Goal: Task Accomplishment & Management: Use online tool/utility

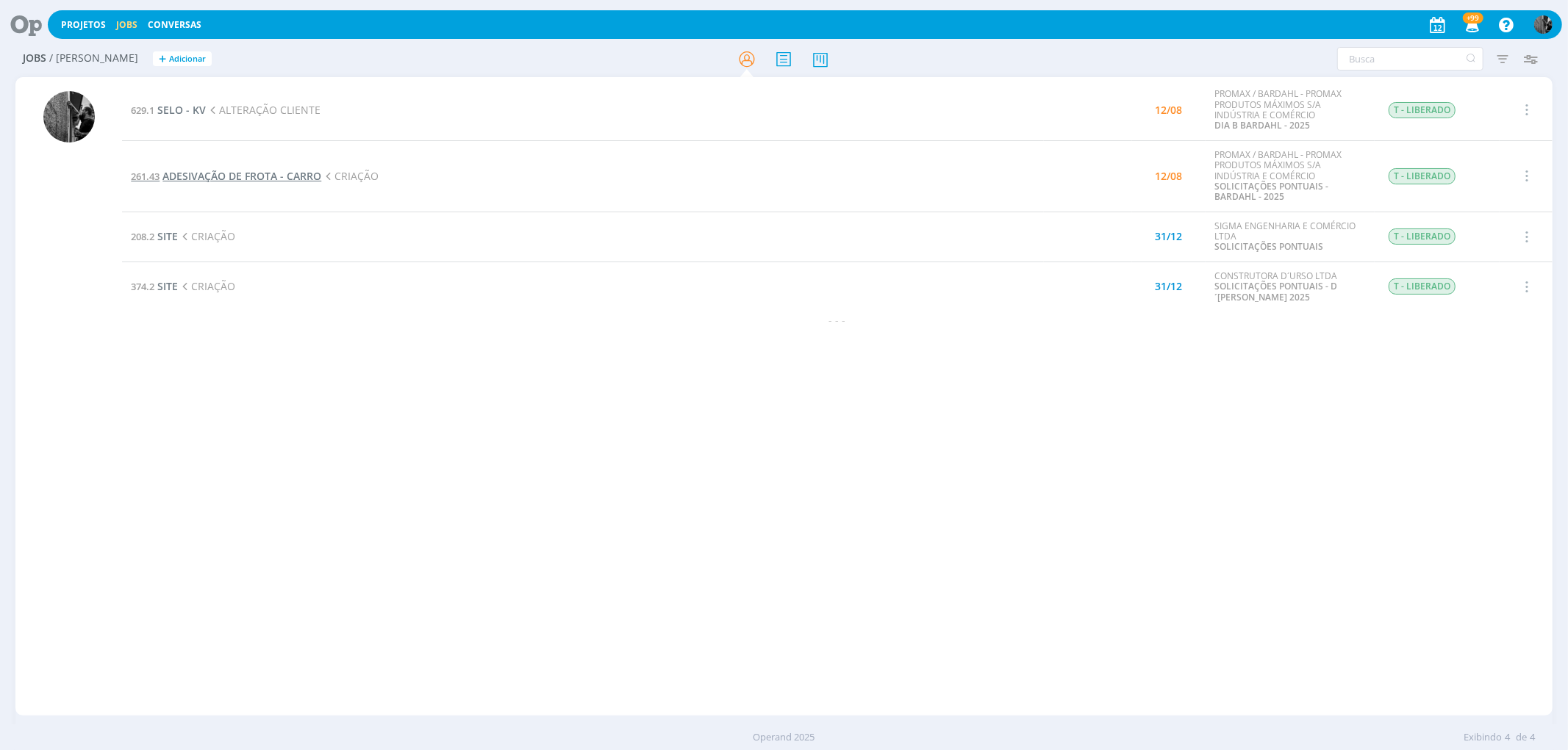
click at [235, 171] on span "ADESIVAÇÃO DE FROTA - CARRO" at bounding box center [241, 176] width 158 height 14
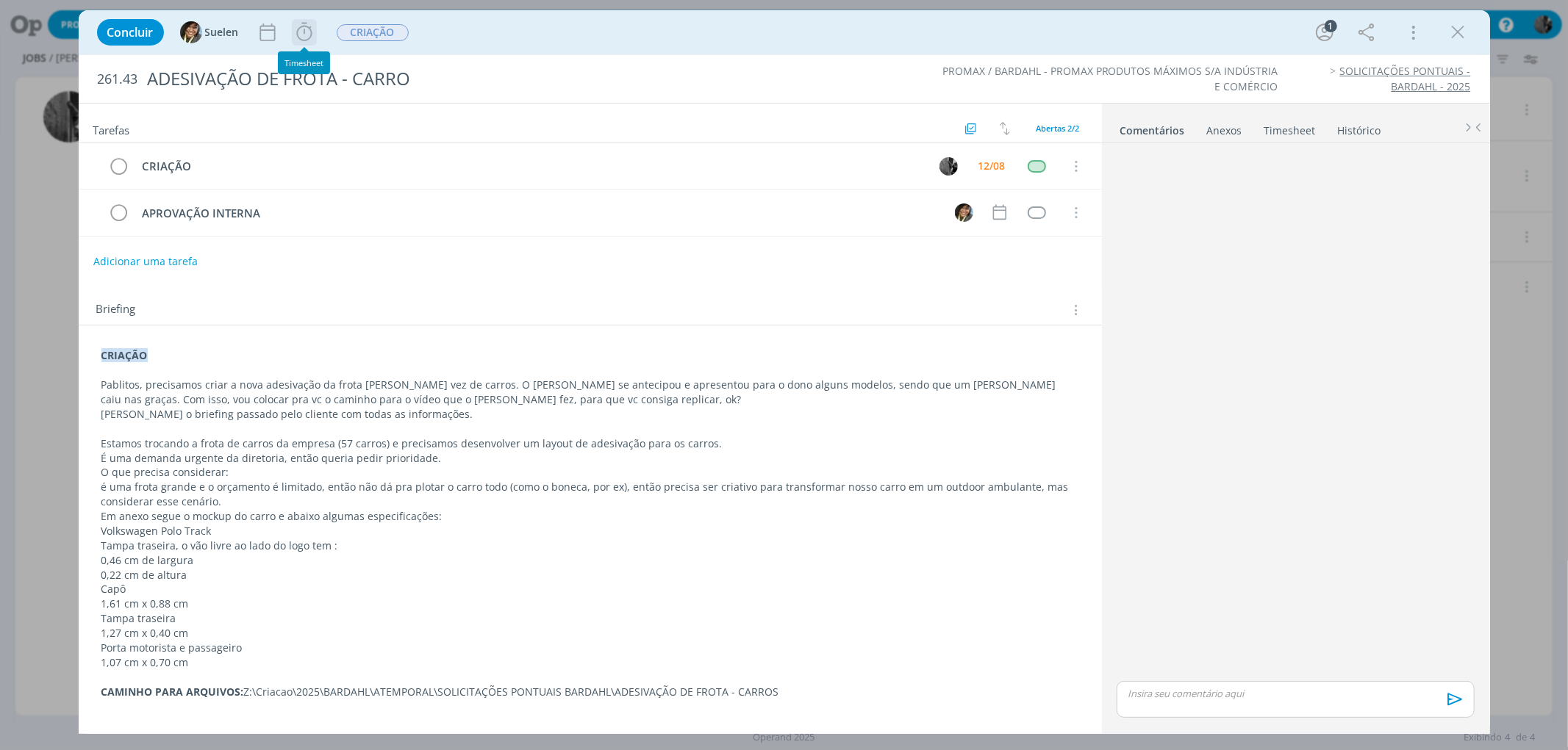
click at [306, 30] on icon "dialog" at bounding box center [304, 32] width 22 height 22
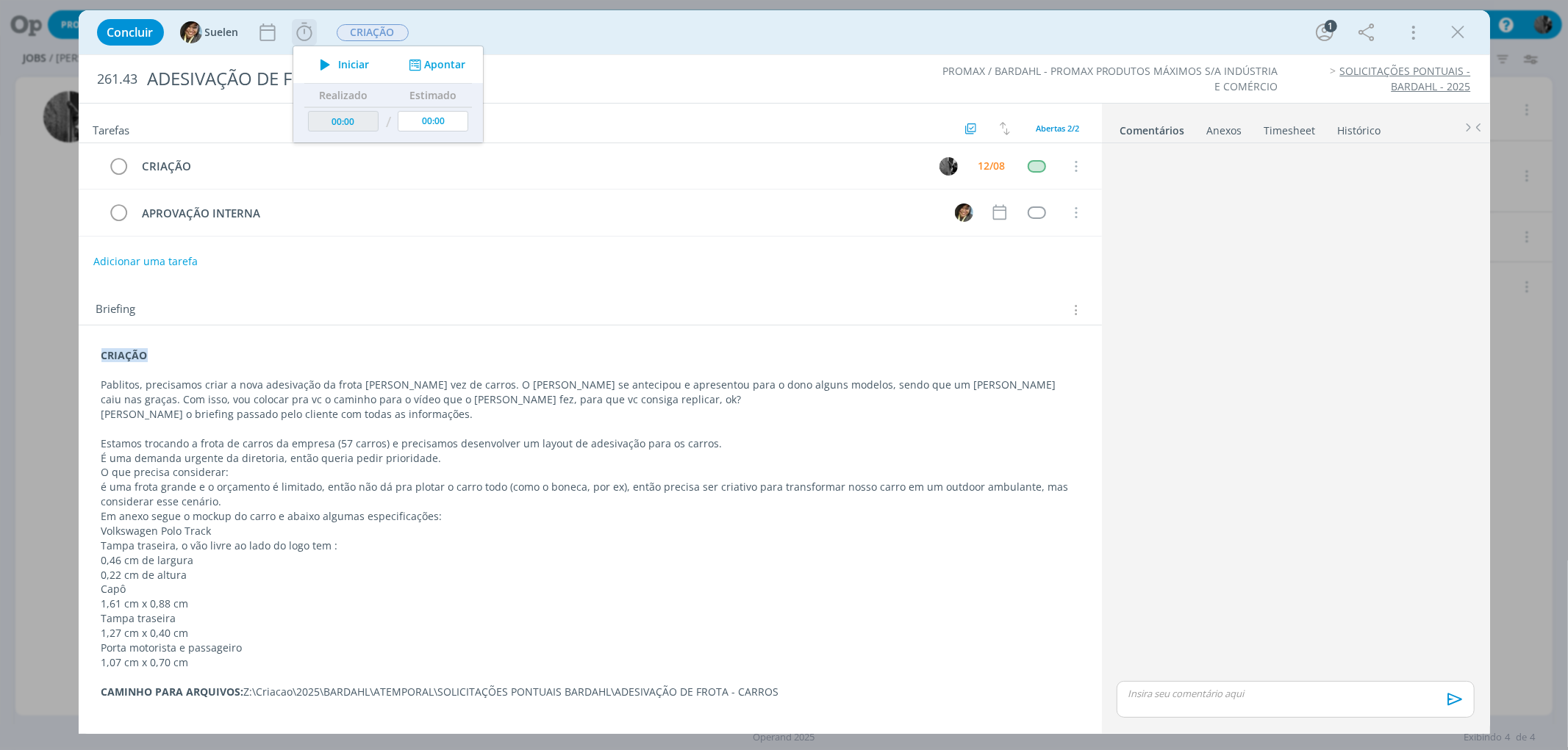
click at [335, 70] on icon "dialog" at bounding box center [325, 64] width 26 height 19
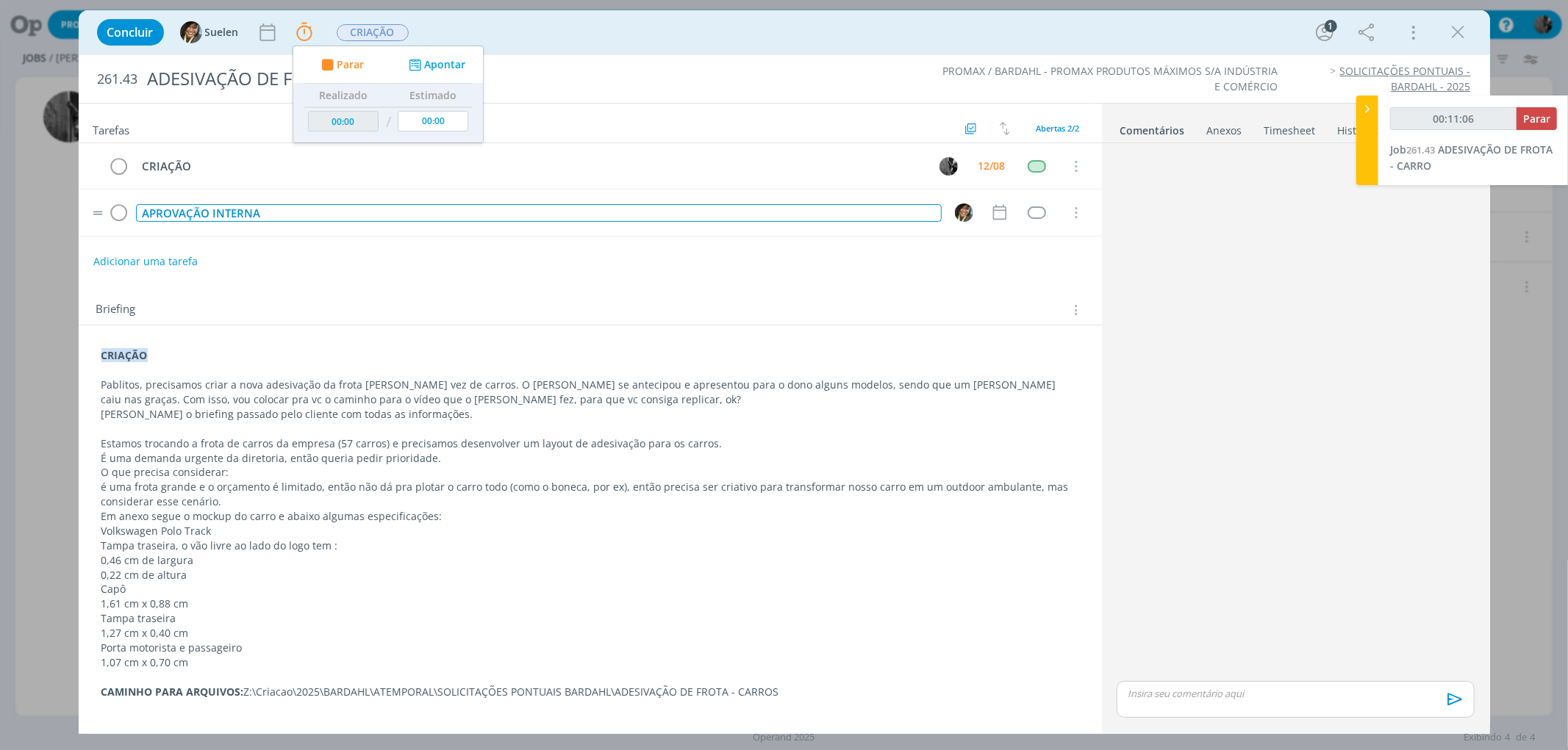
click at [560, 214] on div "APROVAÇÃO INTERNA" at bounding box center [539, 213] width 806 height 18
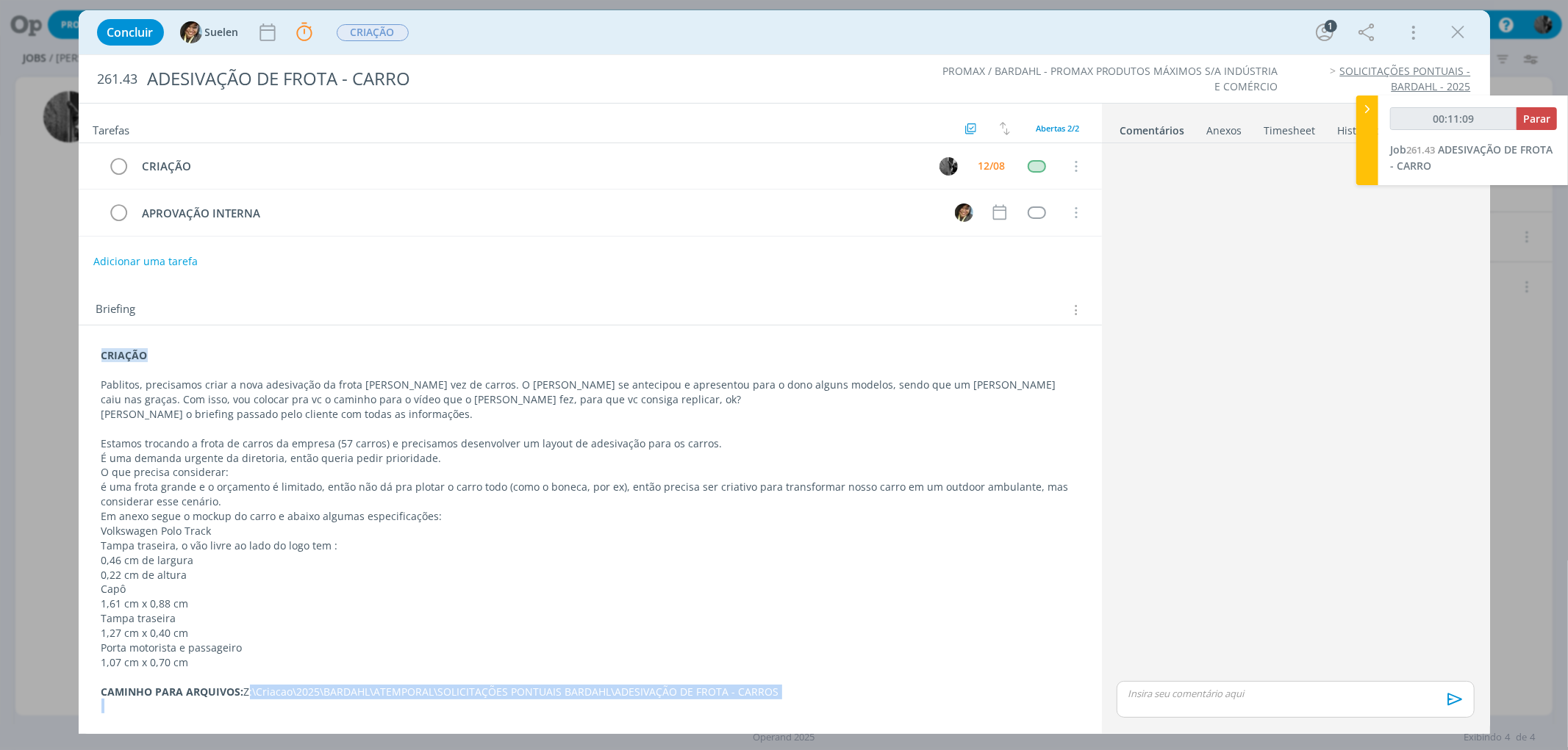
drag, startPoint x: 245, startPoint y: 691, endPoint x: 782, endPoint y: 706, distance: 537.2
click at [783, 706] on div "CRIAÇÃO Pablitos, precisamos criar a nova adesivação da frota da Bardahl, dessa…" at bounding box center [590, 604] width 1000 height 522
copy p "Z:\Criacao\2025\BARDAHL\ATEMPORAL\SOLICITAÇÕES PONTUAIS BARDAHL\ADESIVAÇÃO DE F…"
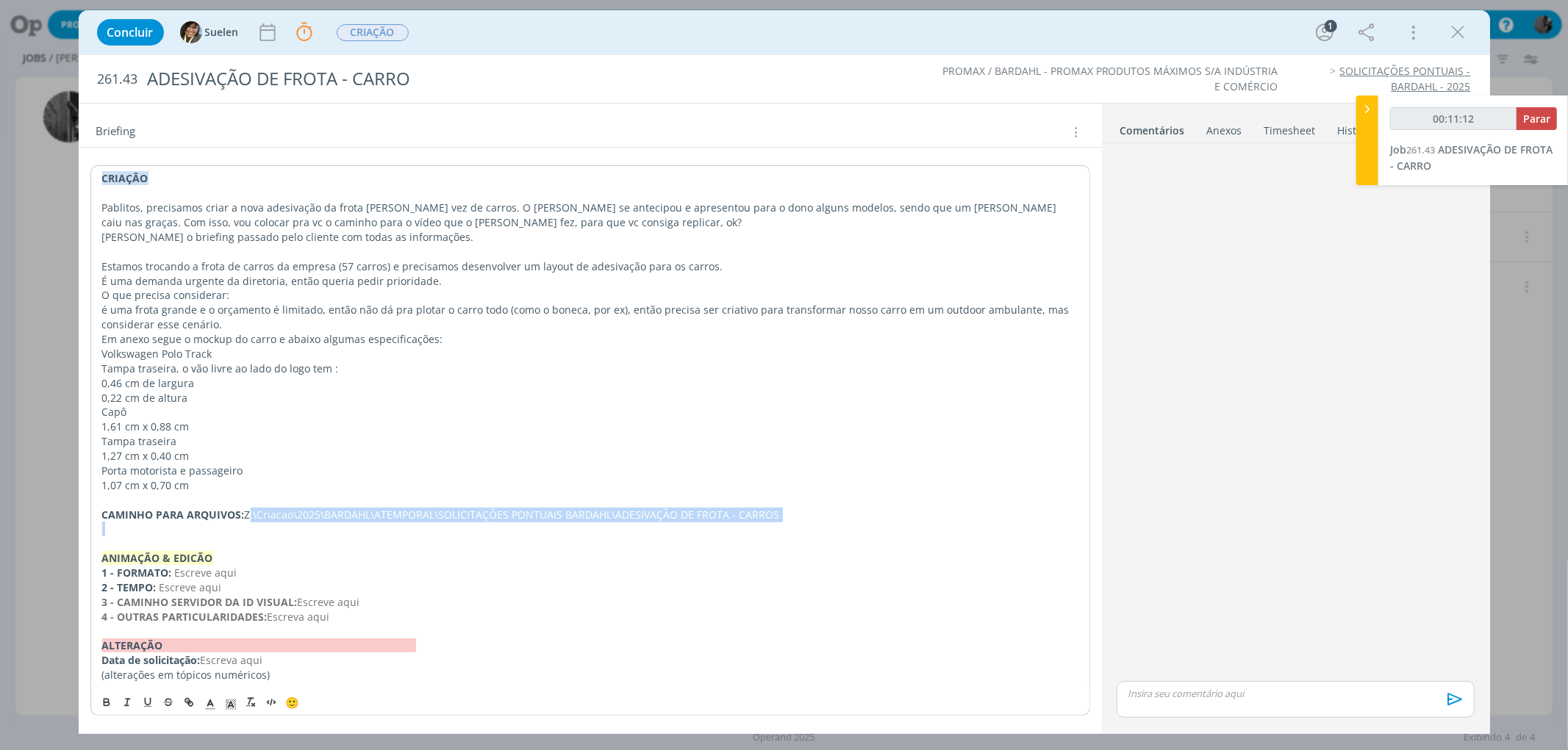
scroll to position [113, 0]
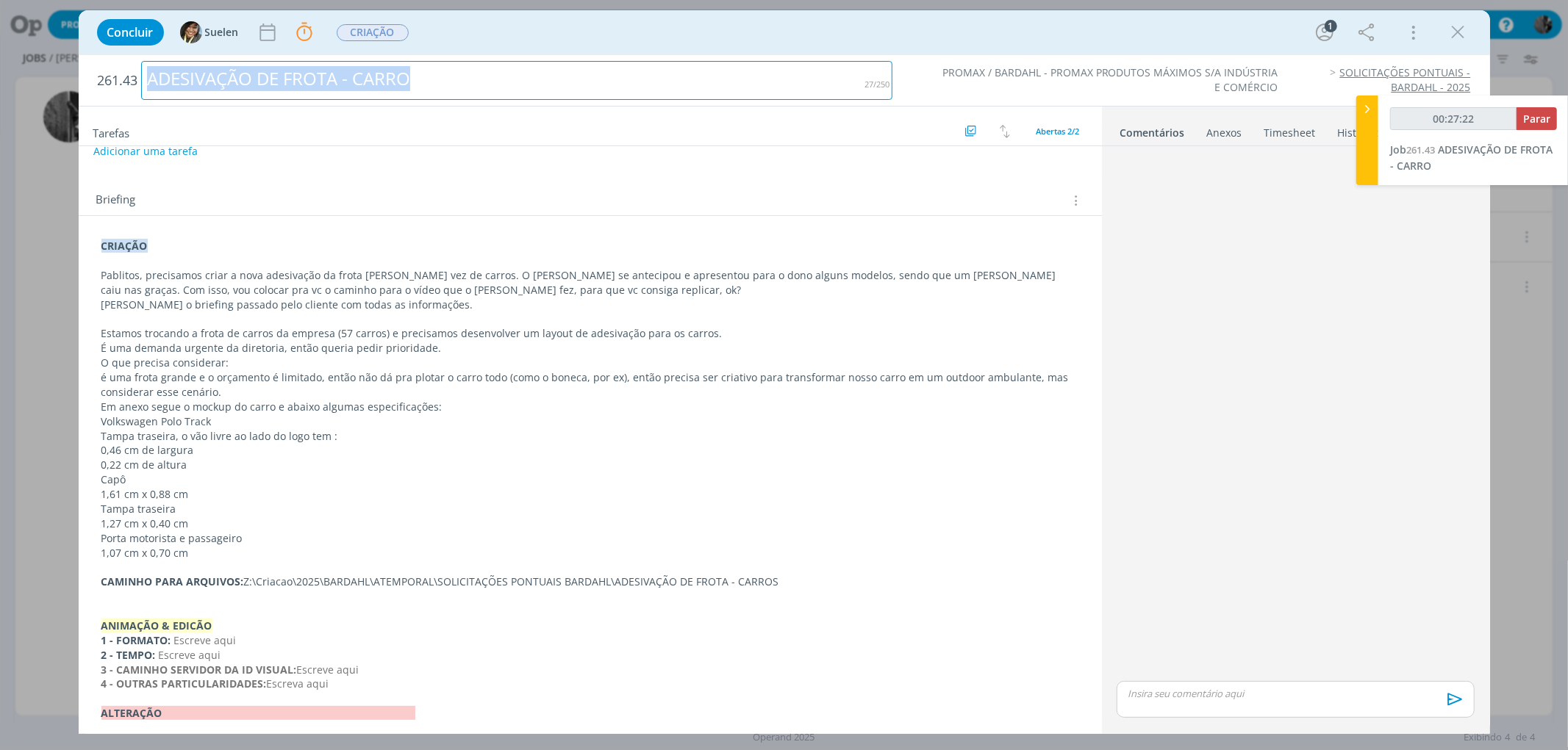
drag, startPoint x: 150, startPoint y: 71, endPoint x: 436, endPoint y: 57, distance: 286.3
click at [436, 57] on h2 "261.43 ADESIVAÇÃO DE FROTA - CARRO" at bounding box center [494, 80] width 794 height 51
copy div "ADESIVAÇÃO DE FROTA - CARRO"
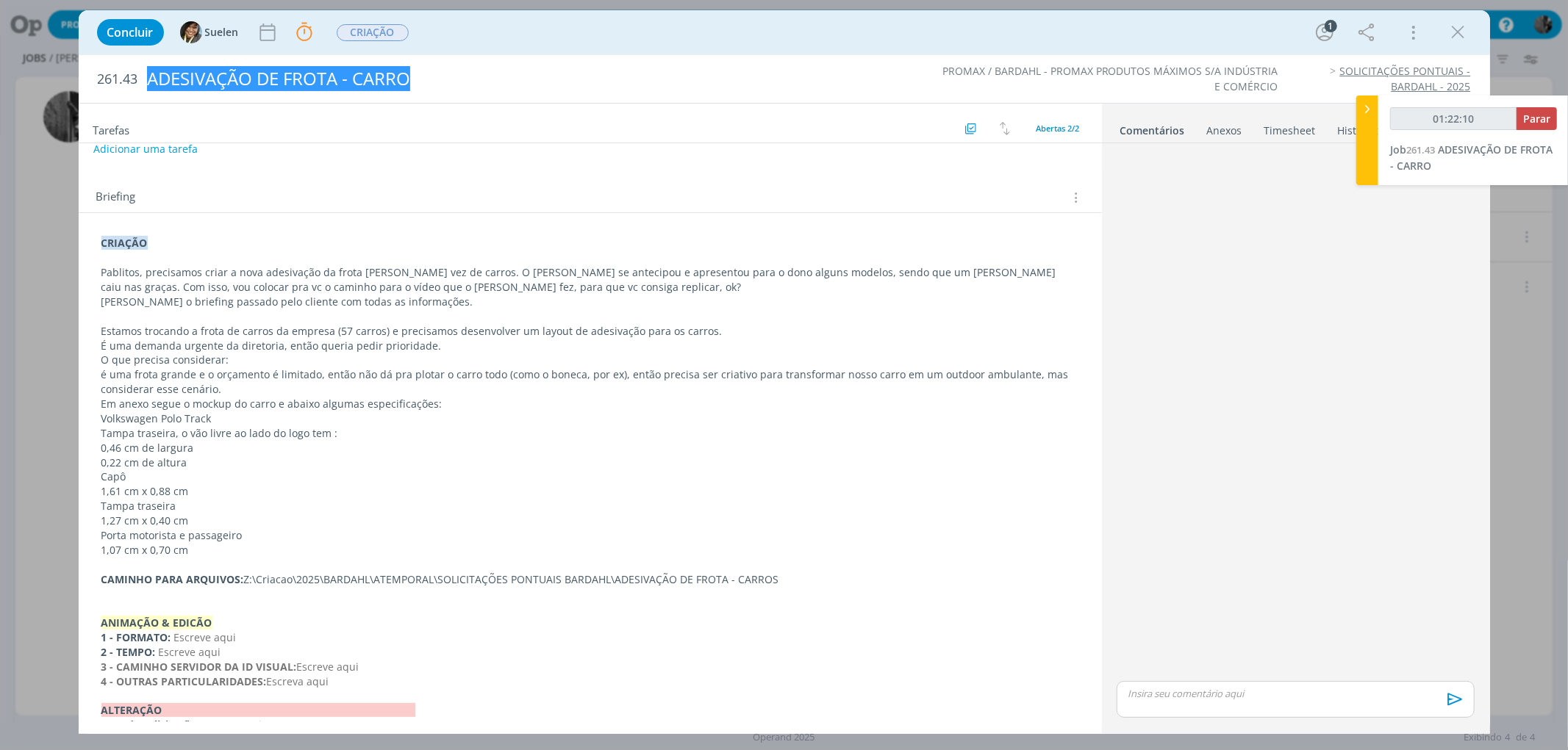
type input "01:23:10"
